Goal: Contribute content: Contribute content

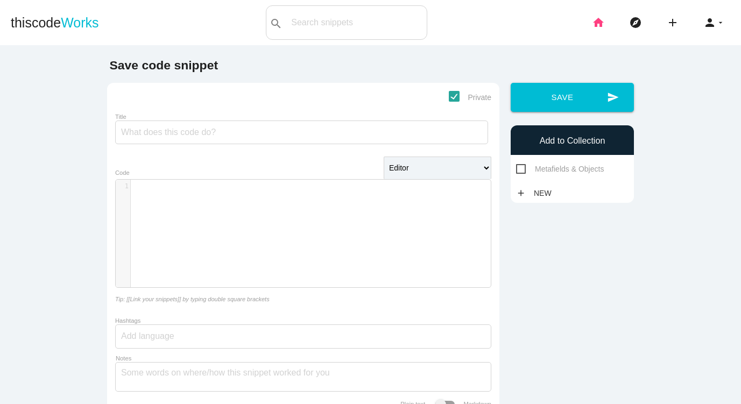
click at [602, 19] on icon "home" at bounding box center [598, 22] width 13 height 34
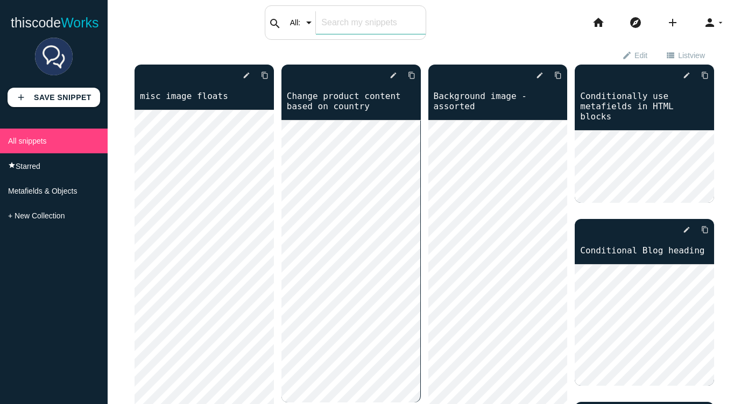
click at [322, 24] on div "search All: All: Code: Title: Tag: All: Code: Title: Tag:" at bounding box center [346, 22] width 162 height 34
type input "collec"
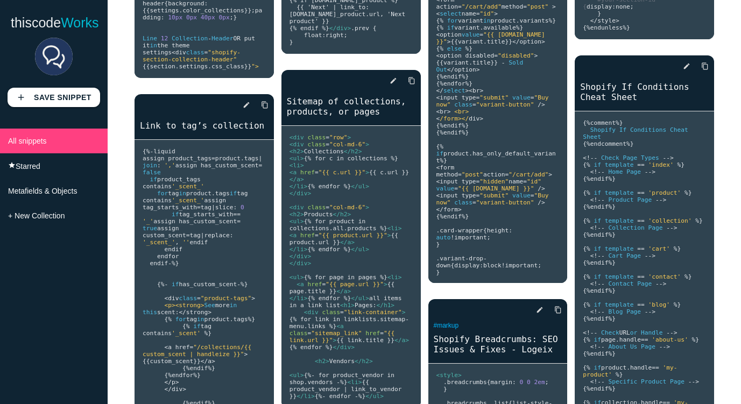
scroll to position [209, 0]
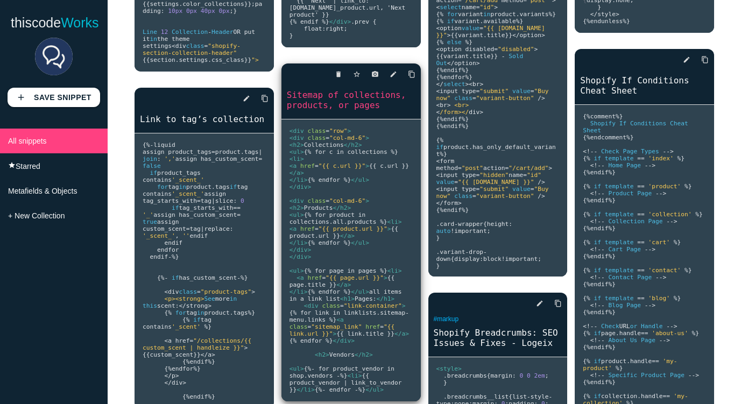
click at [386, 164] on pre "<div class = "row" > <div class = "col-md-6" > <h2> Collections </h2> <ul> {% f…" at bounding box center [351, 261] width 139 height 282
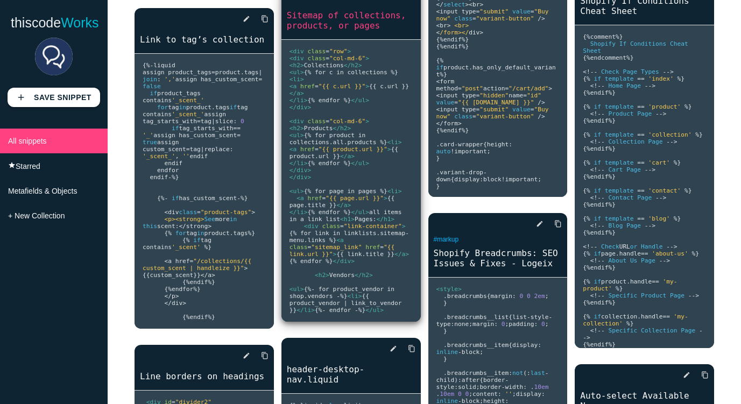
scroll to position [290, 0]
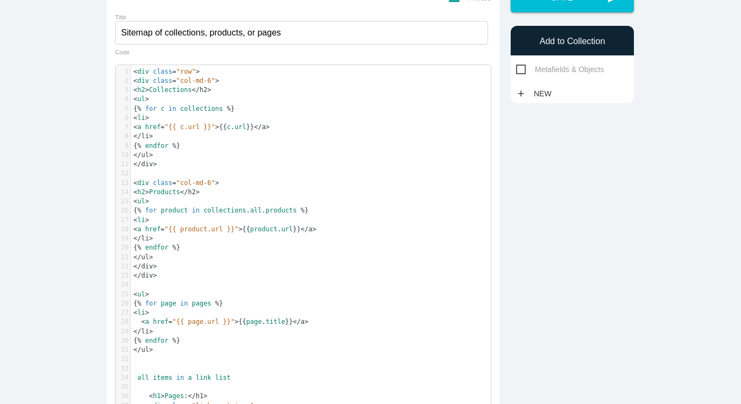
scroll to position [3, 0]
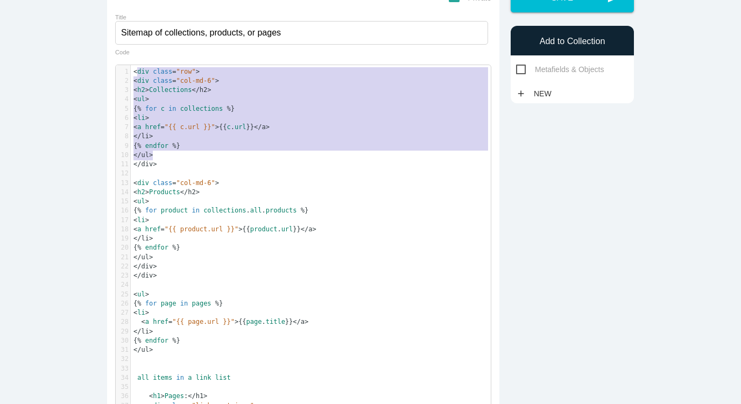
type textarea "<div class="row"> <div class="col-md-6"> <h2>Collections</h2> <ul> {% for c in …"
drag, startPoint x: 157, startPoint y: 156, endPoint x: 136, endPoint y: 67, distance: 91.4
click at [136, 67] on div "1 < div class = "row" > 2 < div class = "col-md-6" > 3 < h2 > Collections < /h2…" at bounding box center [311, 294] width 360 height 455
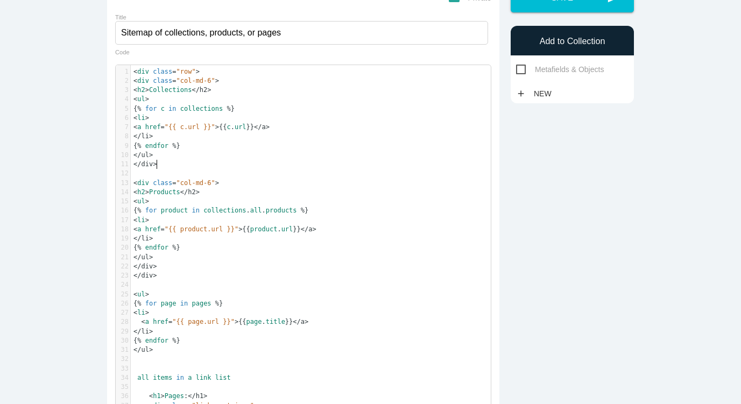
click at [182, 165] on pre "< /div>" at bounding box center [311, 164] width 360 height 9
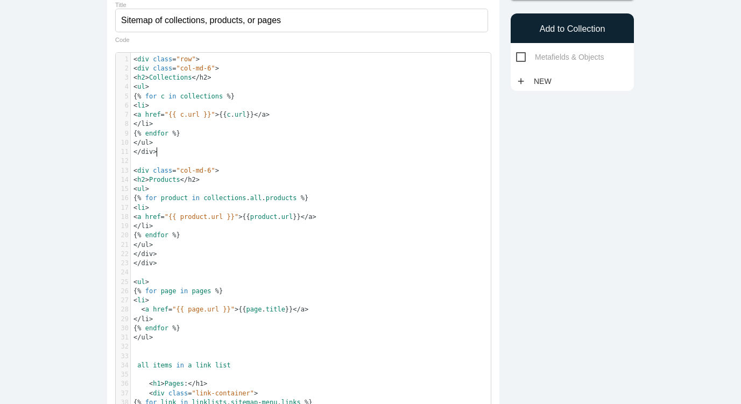
scroll to position [111, 0]
click at [142, 70] on span "div" at bounding box center [143, 69] width 12 height 8
click at [163, 140] on pre "< /ul>" at bounding box center [311, 143] width 360 height 9
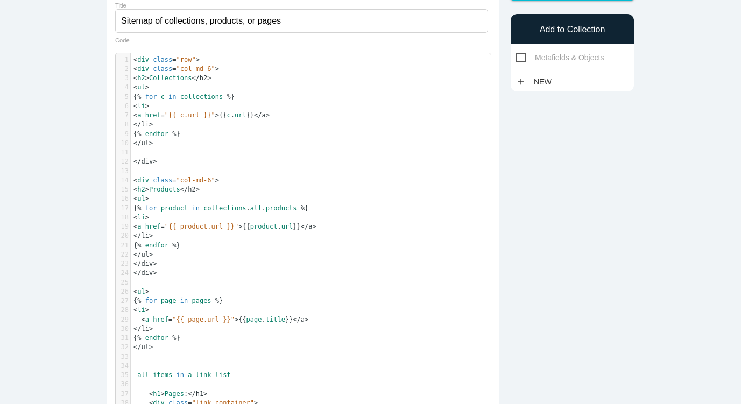
click at [209, 61] on pre "< div class = "row" >" at bounding box center [311, 59] width 360 height 9
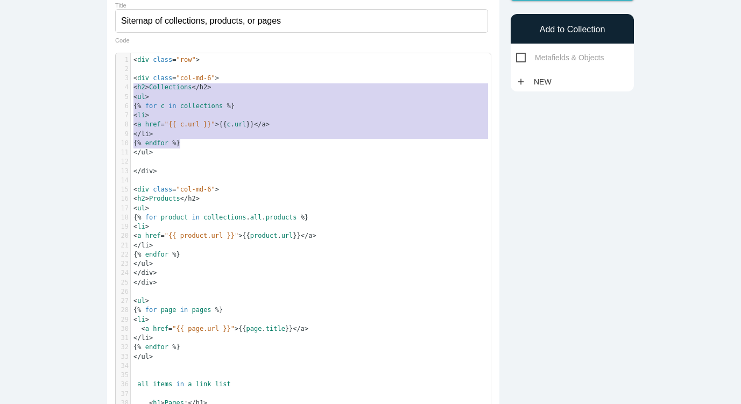
type textarea "<h2>Collections</h2> <ul> {% for c in collections %} <li> <a href="{{ c.url }}"…"
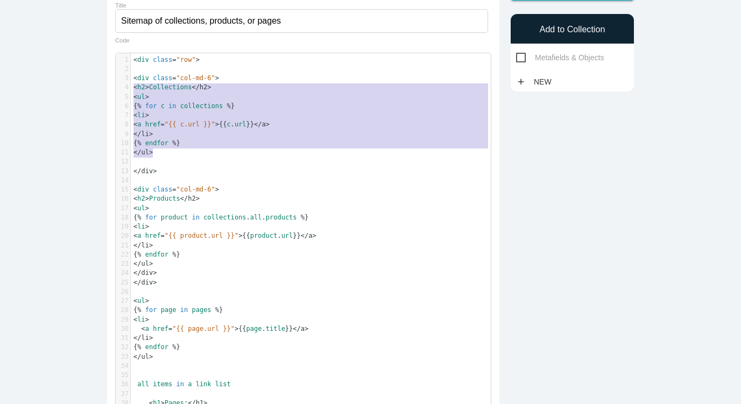
drag, startPoint x: 132, startPoint y: 90, endPoint x: 198, endPoint y: 150, distance: 88.4
click at [198, 150] on div "1 < div class = "row" > 2 3 < div class = "col-md-6" > 4 < h2 > Collections < /…" at bounding box center [311, 292] width 360 height 474
click at [184, 157] on pre "< /ul>" at bounding box center [311, 152] width 360 height 9
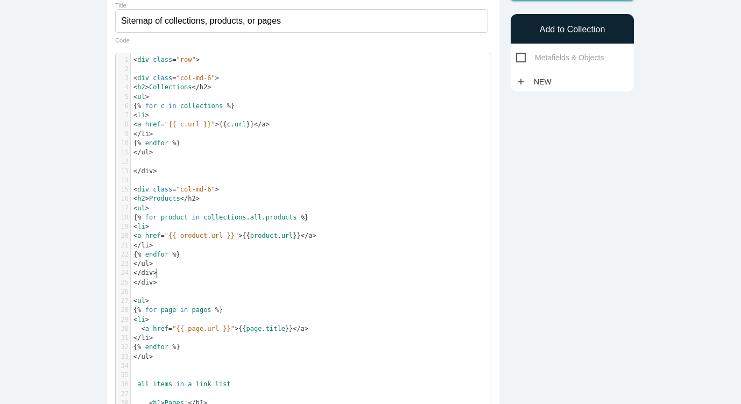
type textarea "</div>"
drag, startPoint x: 164, startPoint y: 270, endPoint x: 118, endPoint y: 270, distance: 46.3
click at [131, 270] on div "24 < /div>" at bounding box center [311, 273] width 360 height 9
click at [147, 161] on pre at bounding box center [311, 161] width 360 height 9
paste textarea "</div>"
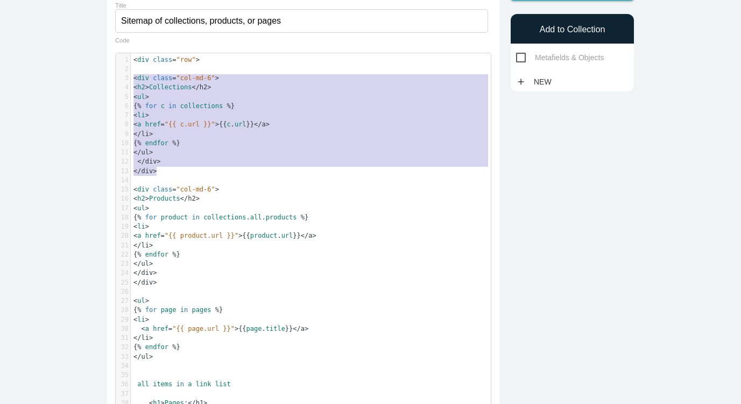
type textarea "<div class="row"> <div class="col-md-6"> <h2>Collections</h2> <ul> {% for c in …"
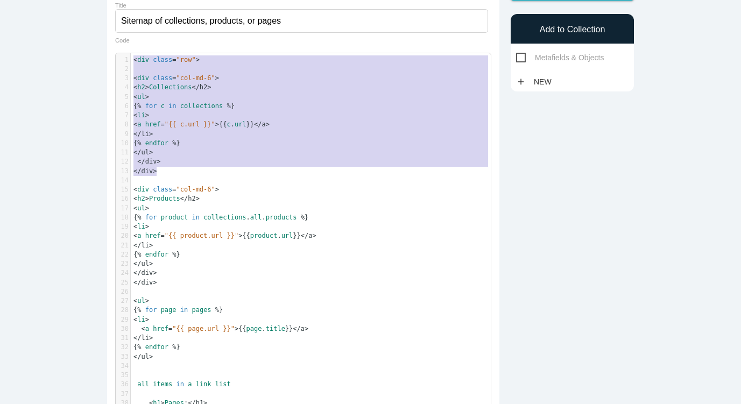
drag, startPoint x: 167, startPoint y: 174, endPoint x: 122, endPoint y: 58, distance: 125.3
click at [131, 58] on div "1 < div class = "row" > 2 3 < div class = "col-md-6" > 4 < h2 > Collections < /…" at bounding box center [311, 292] width 360 height 474
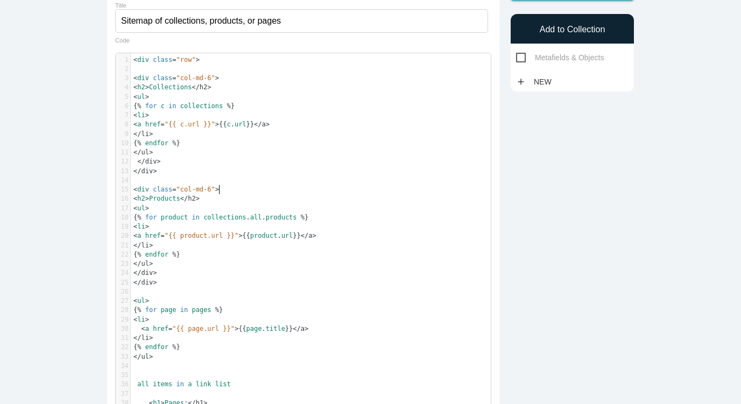
click at [273, 186] on pre "< div class = "col-md-6" >" at bounding box center [311, 189] width 360 height 9
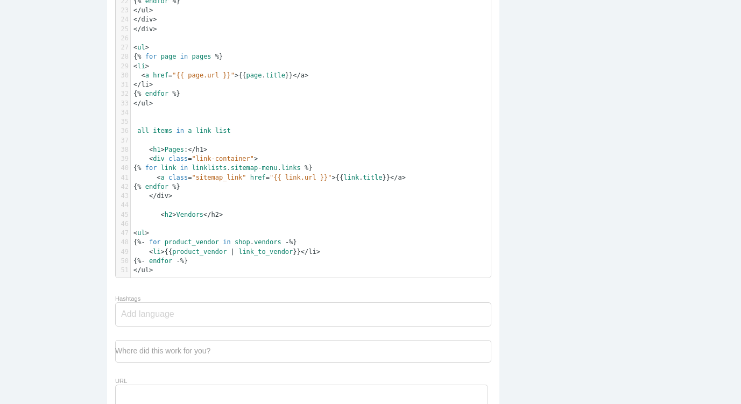
scroll to position [367, 0]
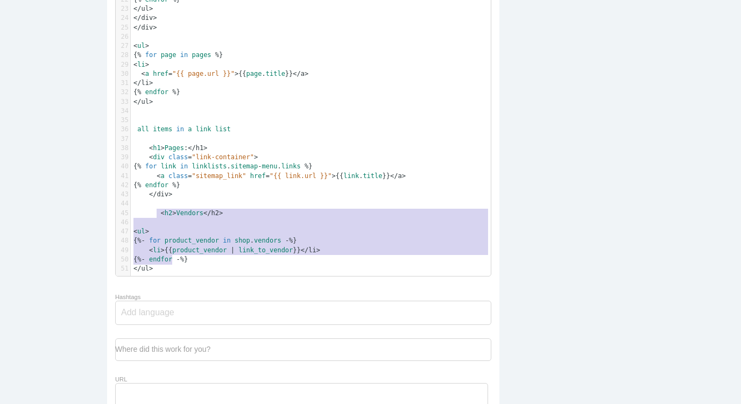
type textarea "<h2>Vendors</h2> <ul> {%- for product_vendor in shop.vendors -%} <li>{{ product…"
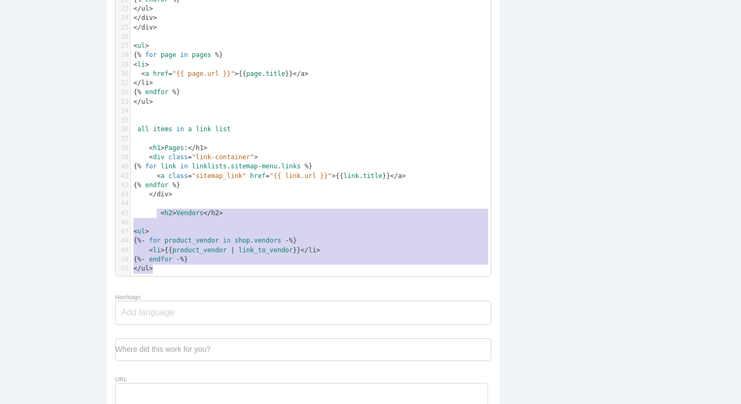
drag, startPoint x: 157, startPoint y: 216, endPoint x: 174, endPoint y: 269, distance: 55.5
click at [174, 269] on div "1 < div class = "row" > 2 3 < div class = "col-md-6" > 4 < h2 > Collections < /…" at bounding box center [311, 37] width 360 height 474
